Goal: Task Accomplishment & Management: Complete application form

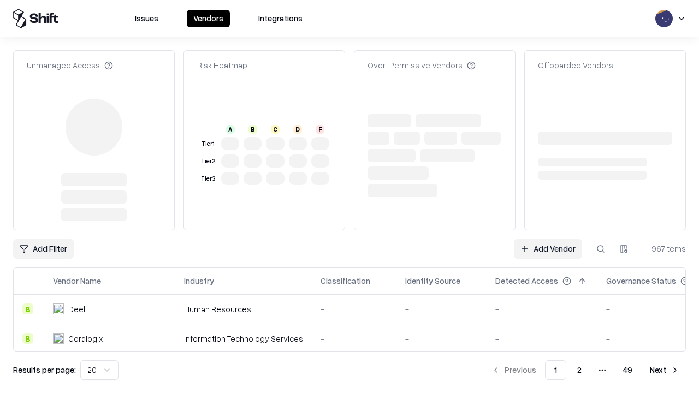
click at [548, 239] on link "Add Vendor" at bounding box center [548, 249] width 68 height 20
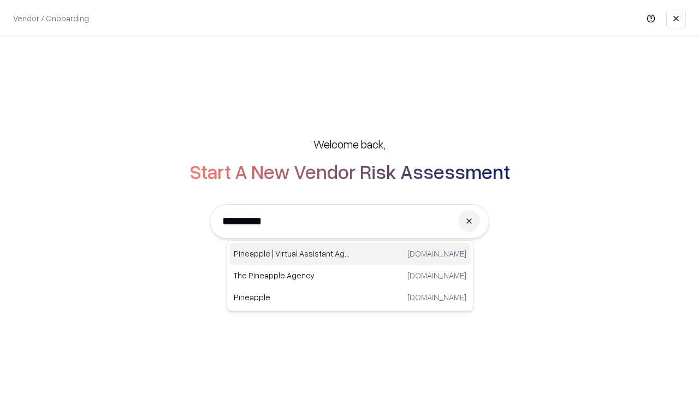
click at [350, 254] on div "Pineapple | Virtual Assistant Agency [DOMAIN_NAME]" at bounding box center [349, 254] width 241 height 22
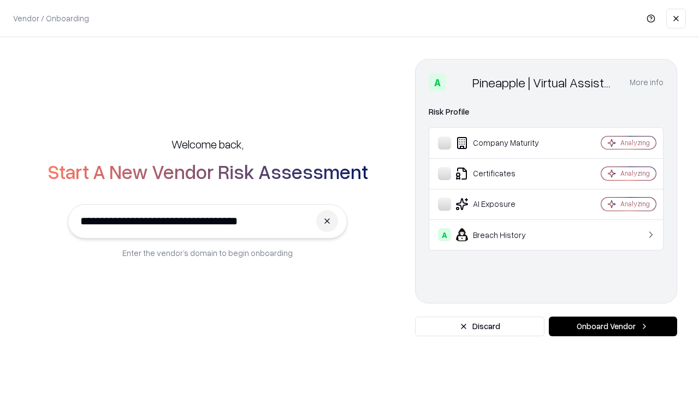
type input "**********"
click at [613, 327] on button "Onboard Vendor" at bounding box center [613, 327] width 128 height 20
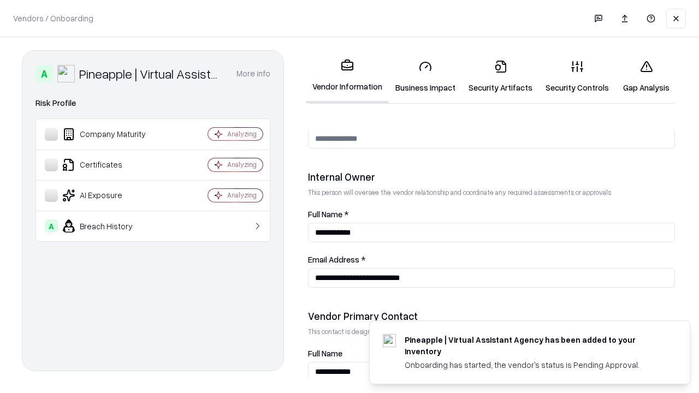
scroll to position [566, 0]
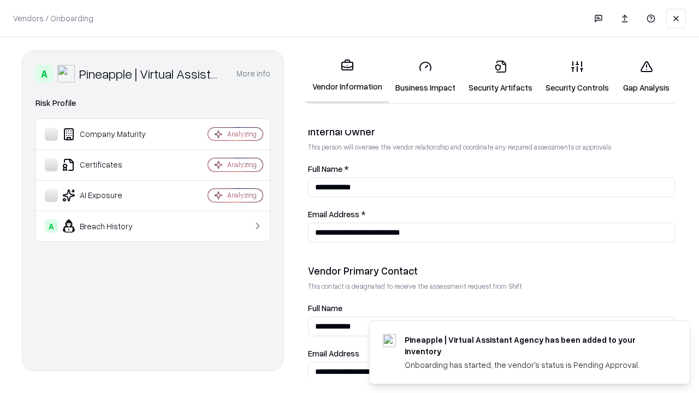
click at [500, 76] on link "Security Artifacts" at bounding box center [500, 76] width 77 height 51
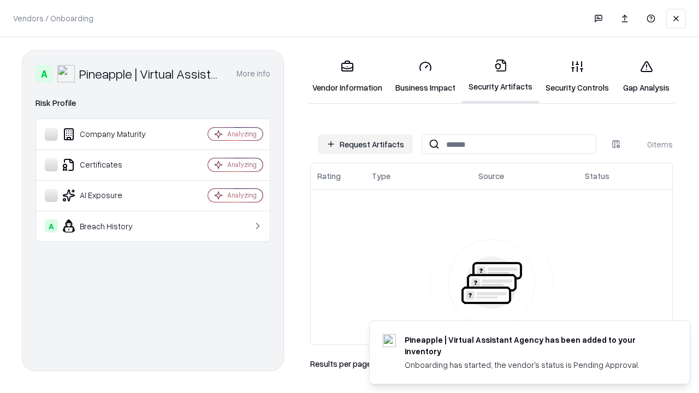
click at [365, 144] on button "Request Artifacts" at bounding box center [365, 144] width 95 height 20
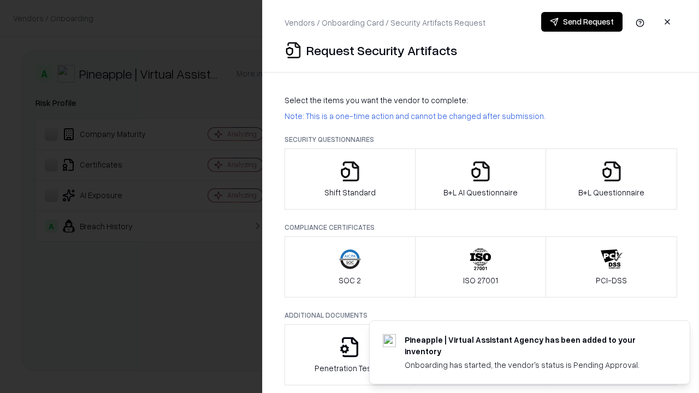
click at [611, 179] on icon "button" at bounding box center [612, 172] width 22 height 22
click at [480, 179] on icon "button" at bounding box center [481, 172] width 22 height 22
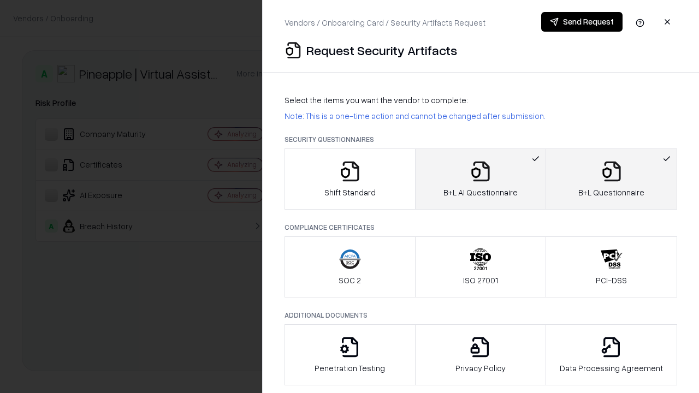
click at [582, 22] on button "Send Request" at bounding box center [581, 22] width 81 height 20
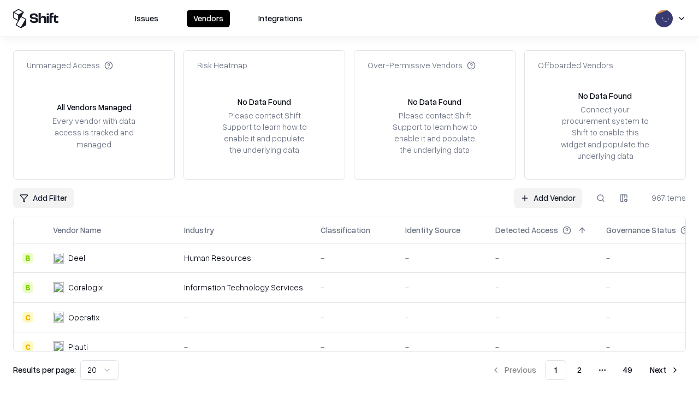
click at [601, 198] on button at bounding box center [601, 198] width 20 height 20
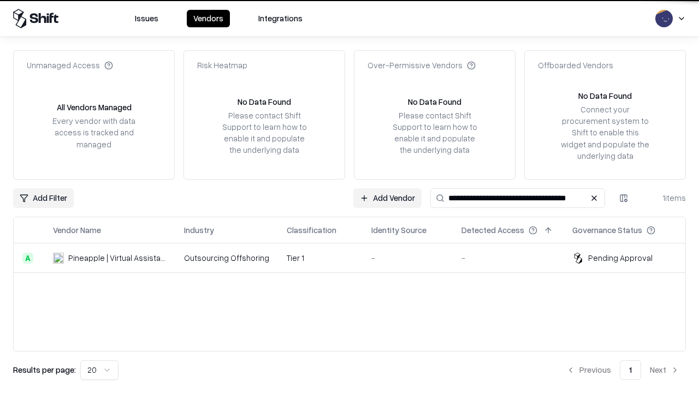
type input "**********"
click at [356, 258] on td "Tier 1" at bounding box center [320, 258] width 85 height 29
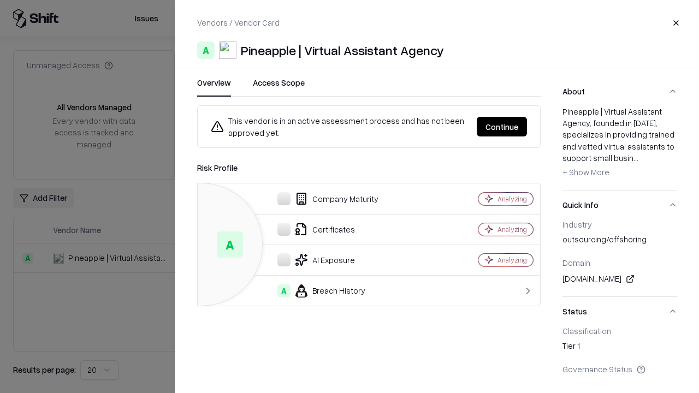
click at [502, 127] on button "Continue" at bounding box center [502, 127] width 50 height 20
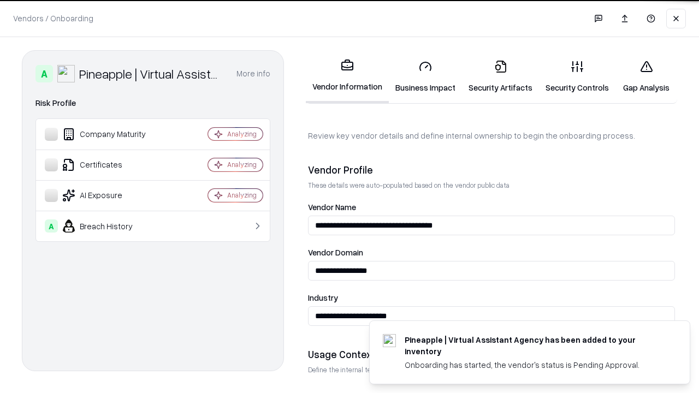
click at [500, 76] on link "Security Artifacts" at bounding box center [500, 76] width 77 height 51
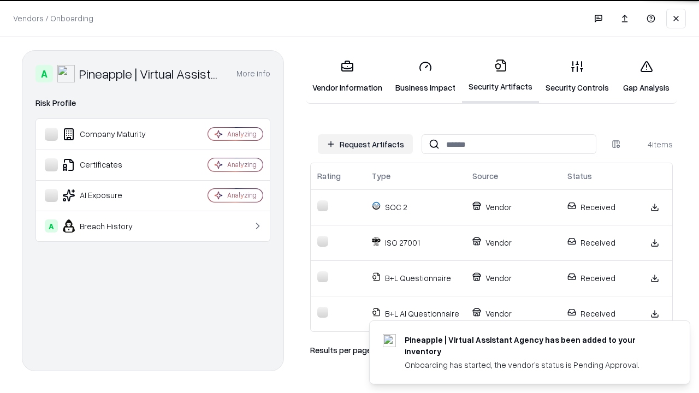
click at [646, 76] on link "Gap Analysis" at bounding box center [647, 76] width 62 height 51
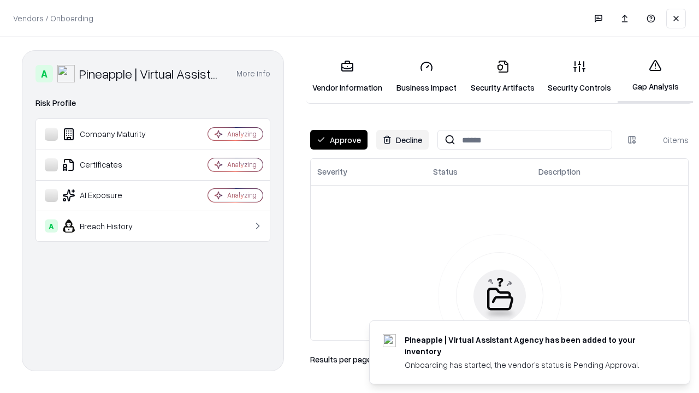
click at [339, 140] on button "Approve" at bounding box center [338, 140] width 57 height 20
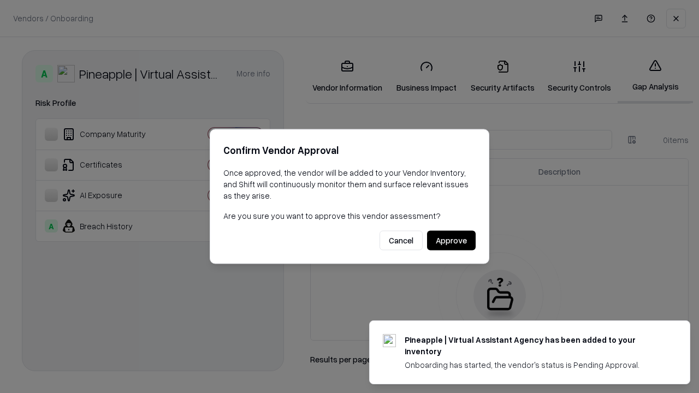
click at [451, 240] on button "Approve" at bounding box center [451, 241] width 49 height 20
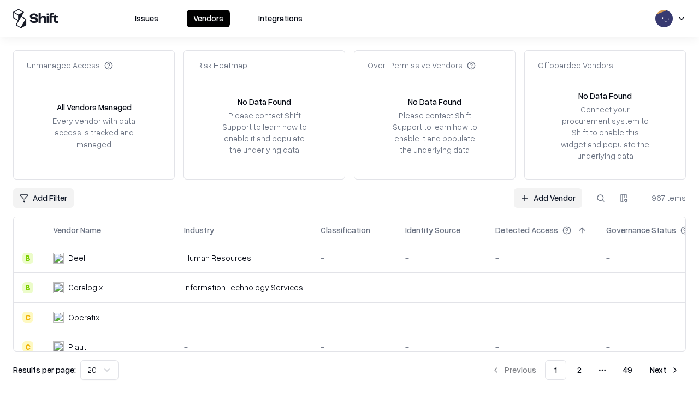
type input "**********"
click at [548, 198] on link "Add Vendor" at bounding box center [548, 198] width 68 height 20
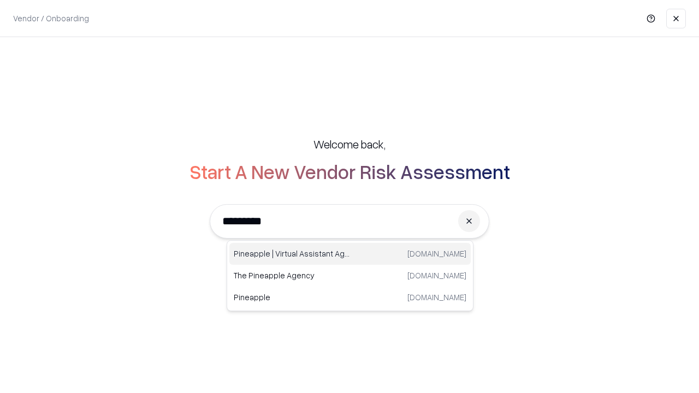
click at [350, 254] on div "Pineapple | Virtual Assistant Agency [DOMAIN_NAME]" at bounding box center [349, 254] width 241 height 22
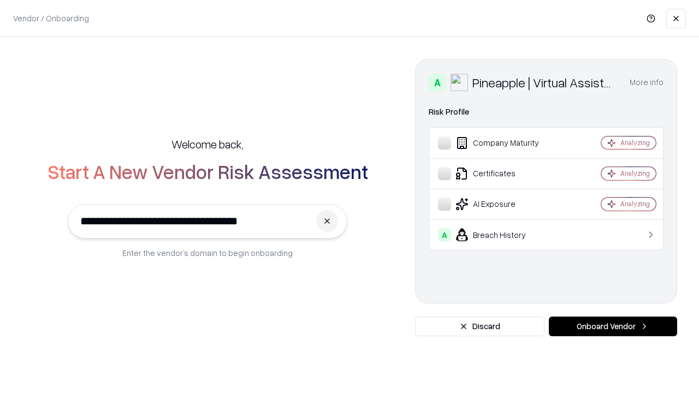
type input "**********"
click at [613, 327] on button "Onboard Vendor" at bounding box center [613, 327] width 128 height 20
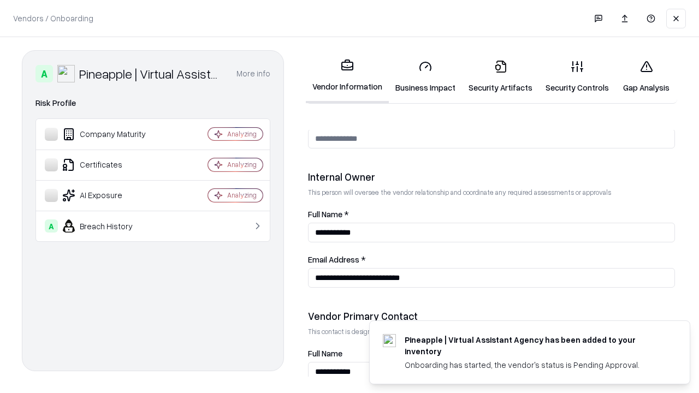
scroll to position [566, 0]
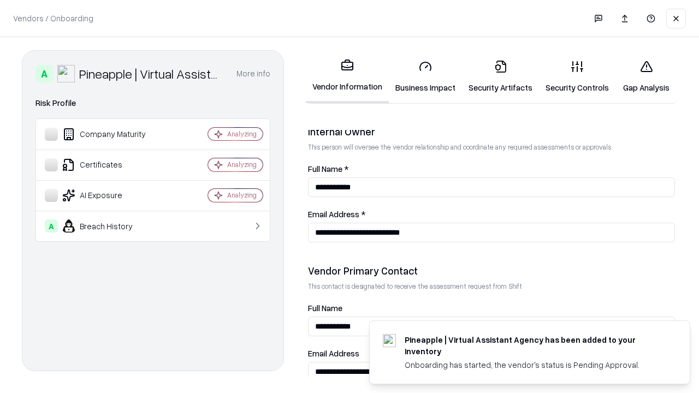
click at [646, 76] on link "Gap Analysis" at bounding box center [647, 76] width 62 height 51
